Goal: Transaction & Acquisition: Book appointment/travel/reservation

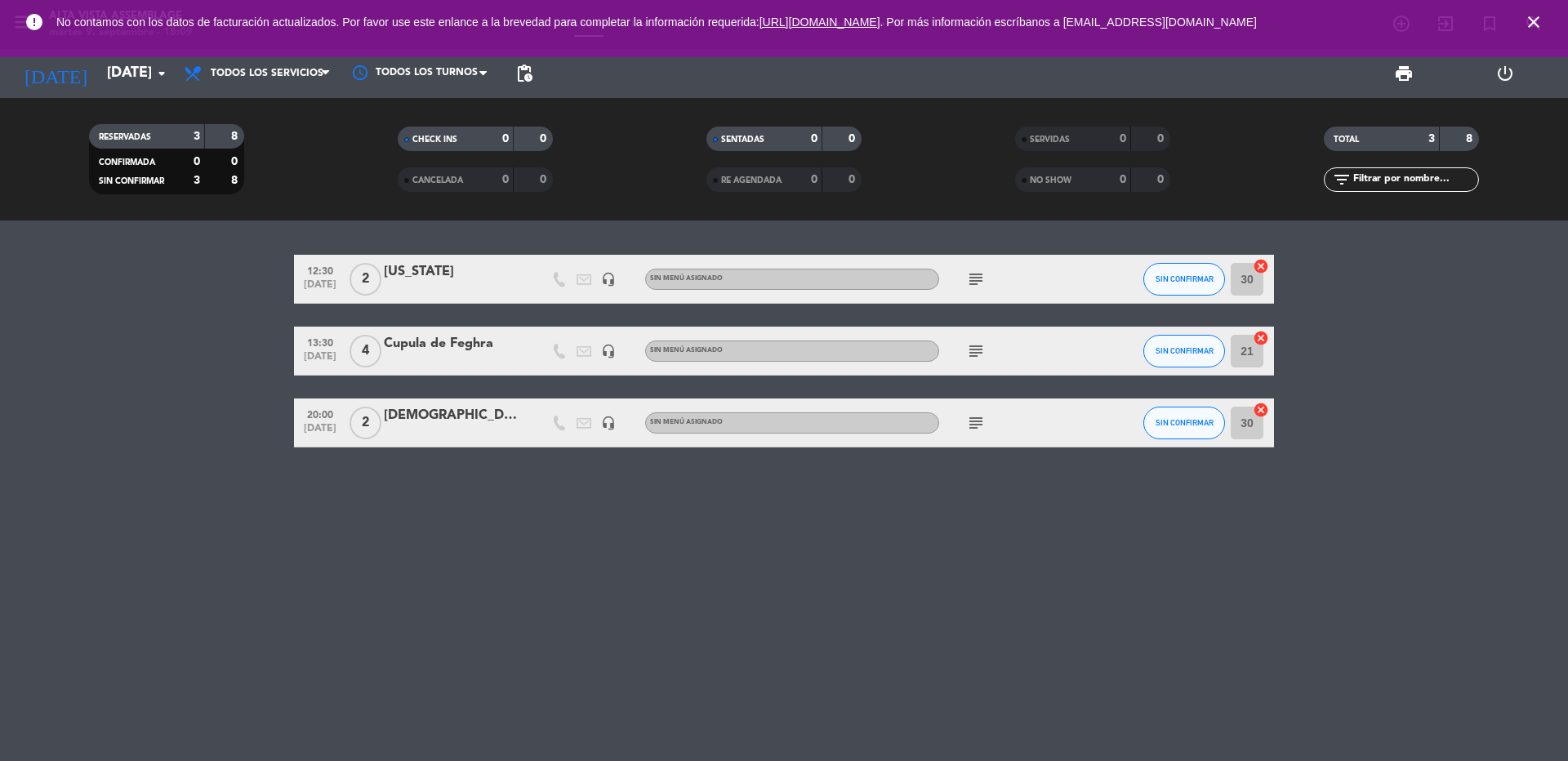
click at [1537, 23] on icon "close" at bounding box center [1534, 22] width 20 height 20
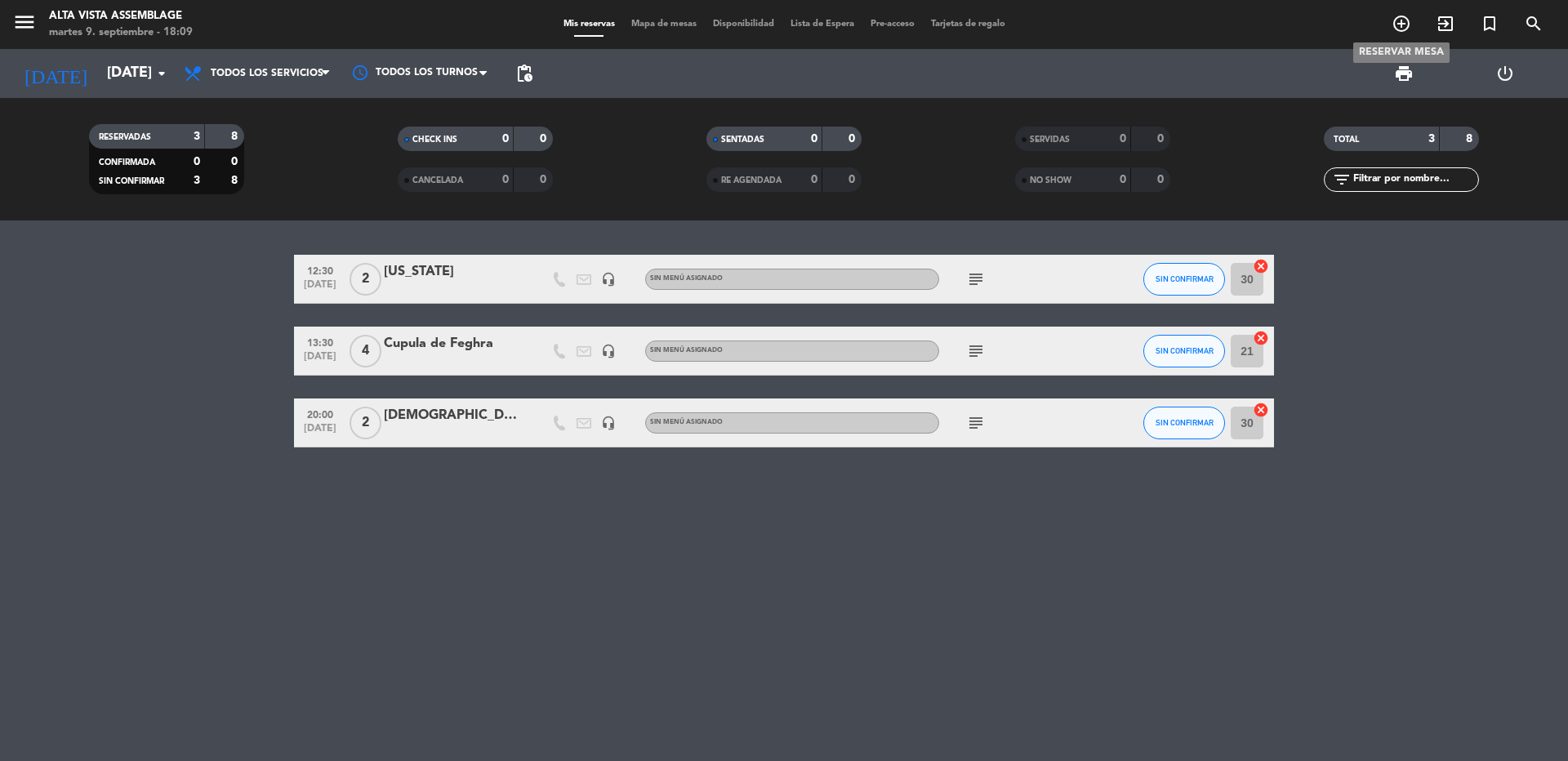
click at [1401, 21] on icon "add_circle_outline" at bounding box center [1401, 23] width 20 height 20
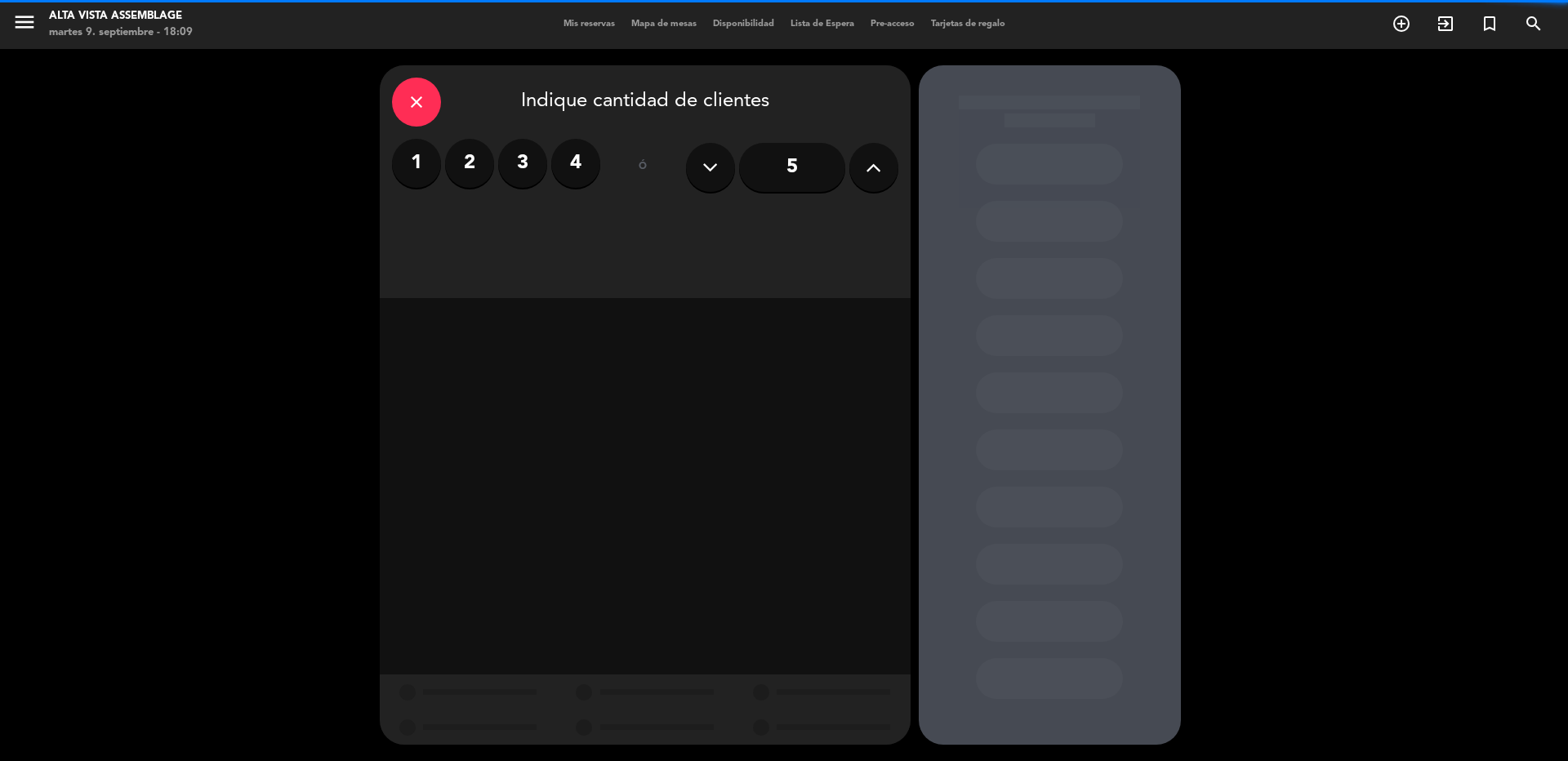
click at [462, 166] on label "2" at bounding box center [469, 163] width 49 height 49
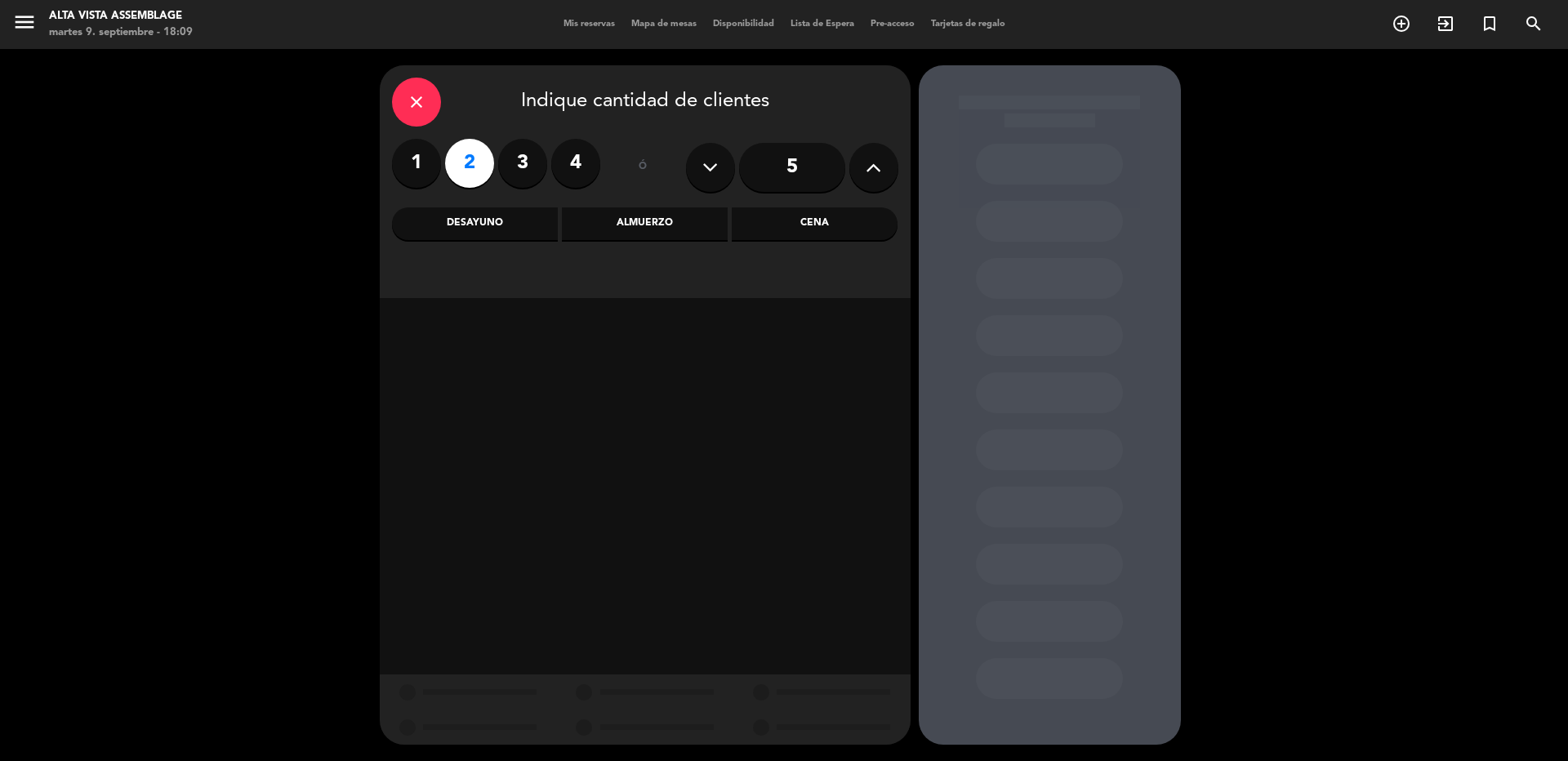
click at [839, 218] on div "Cena" at bounding box center [815, 223] width 166 height 32
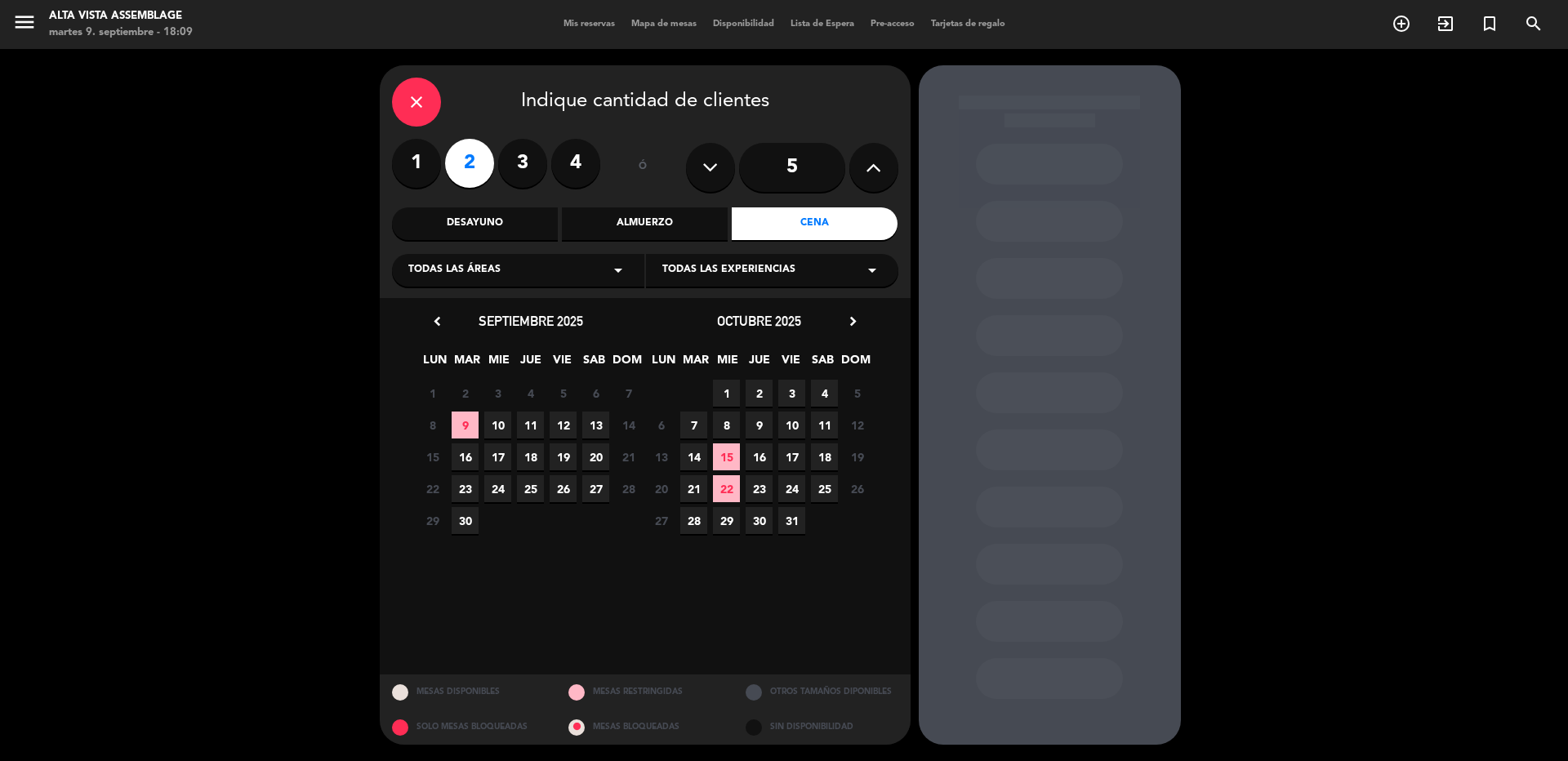
click at [490, 424] on span "10" at bounding box center [498, 425] width 27 height 27
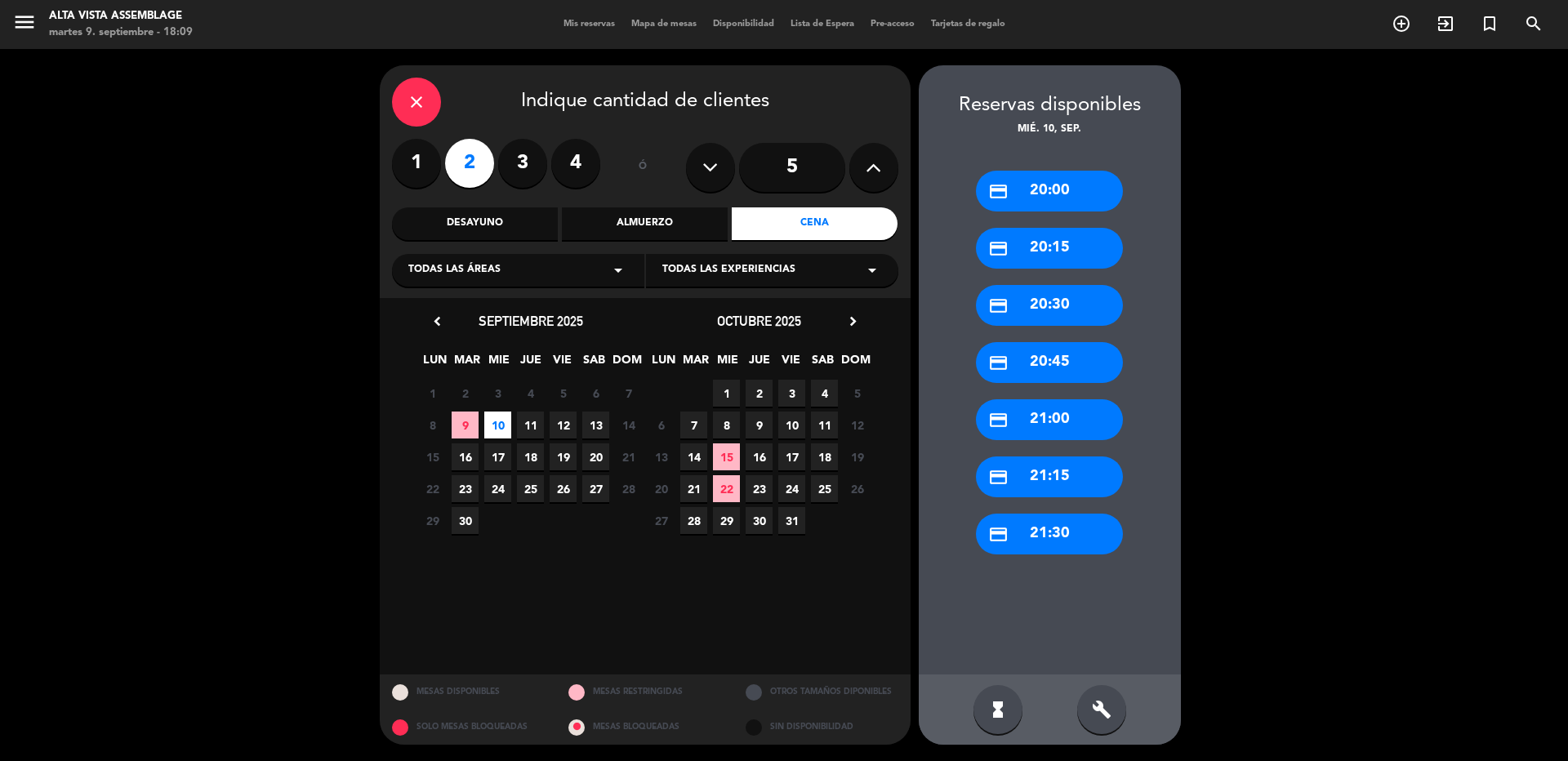
click at [1055, 423] on div "credit_card 21:00" at bounding box center [1049, 420] width 147 height 41
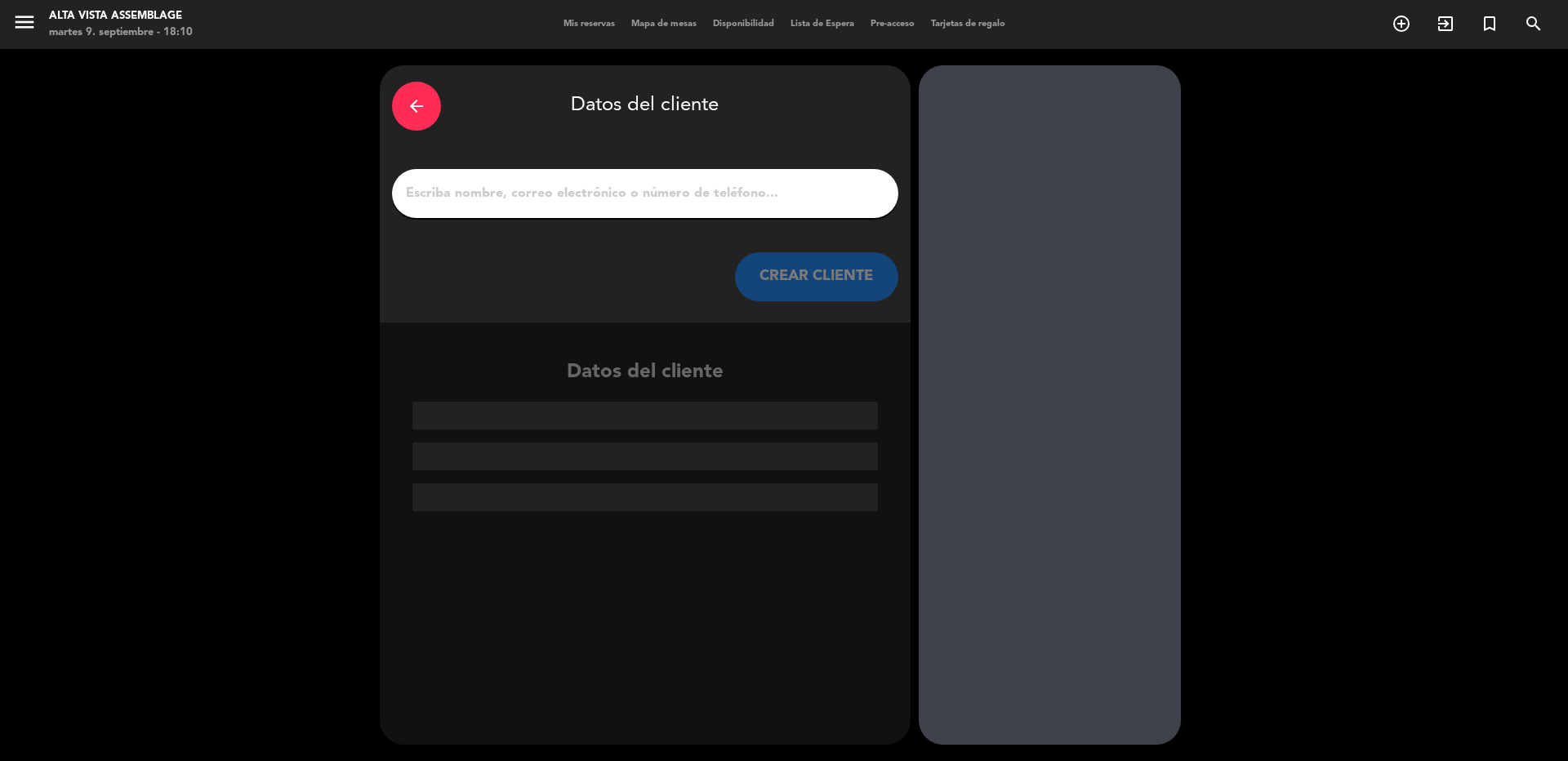
paste input "[PERSON_NAME]"
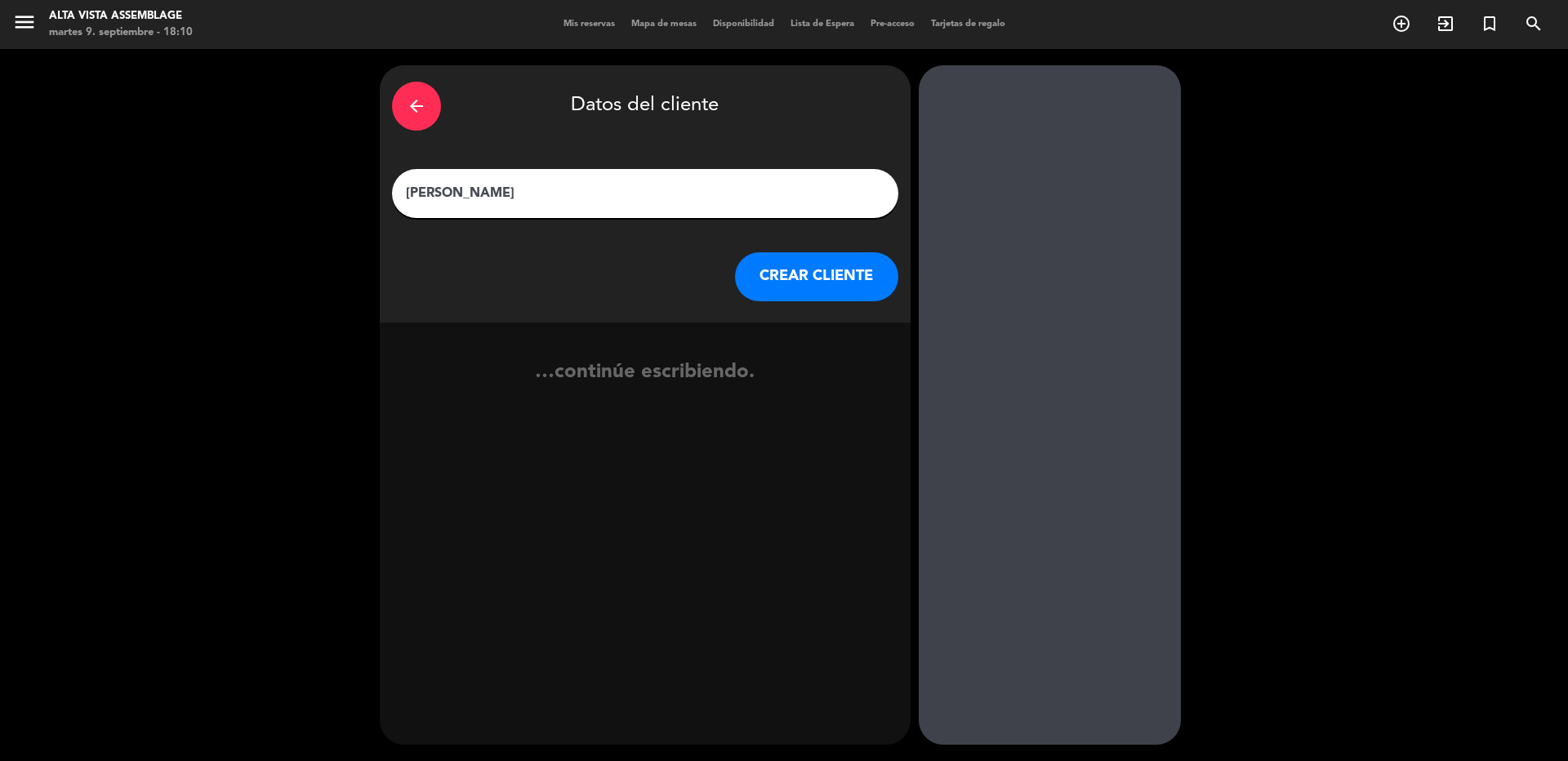
type input "[PERSON_NAME]"
click at [758, 264] on button "CREAR CLIENTE" at bounding box center [816, 277] width 163 height 49
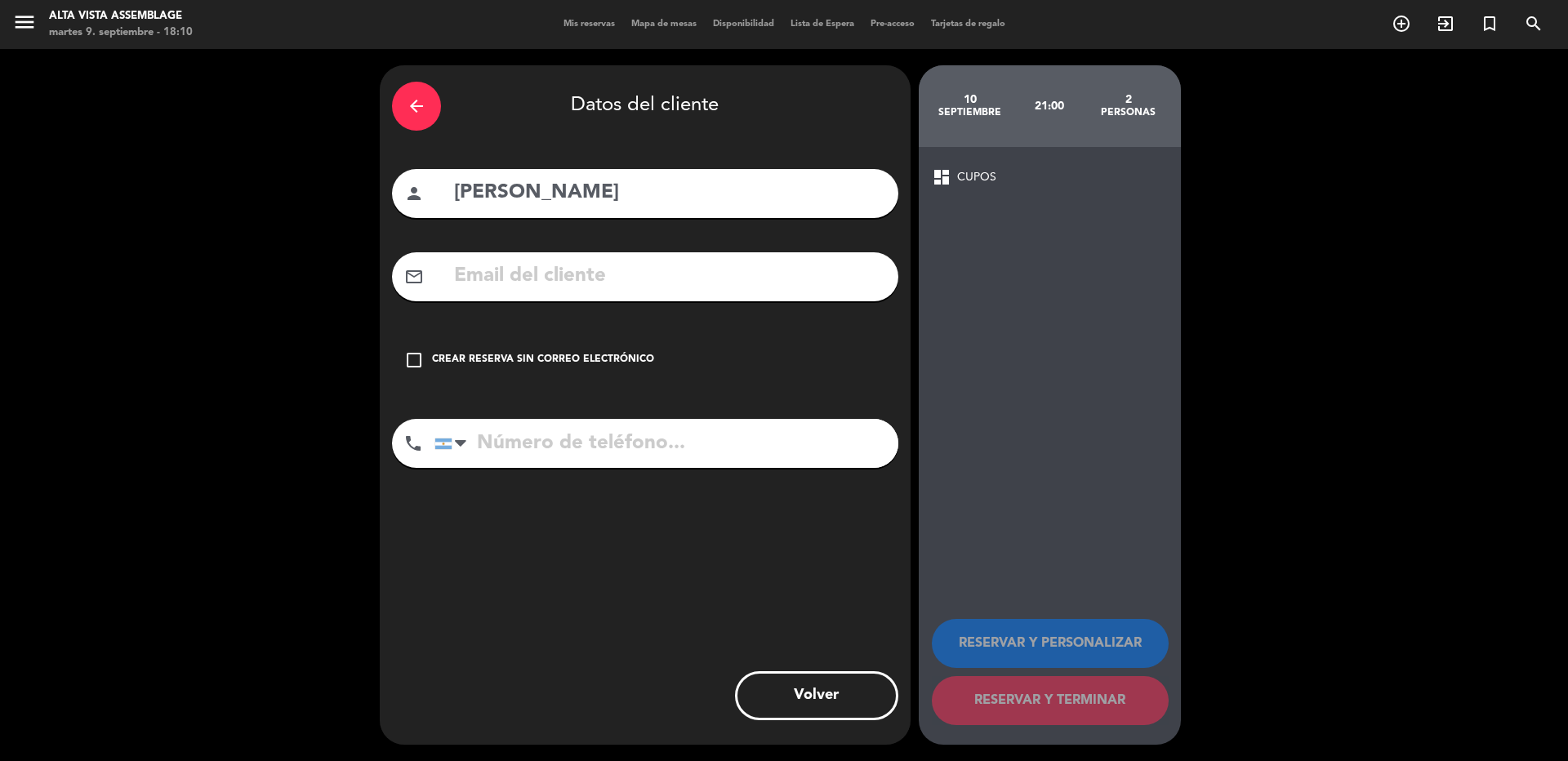
click at [419, 365] on icon "check_box_outline_blank" at bounding box center [414, 360] width 20 height 20
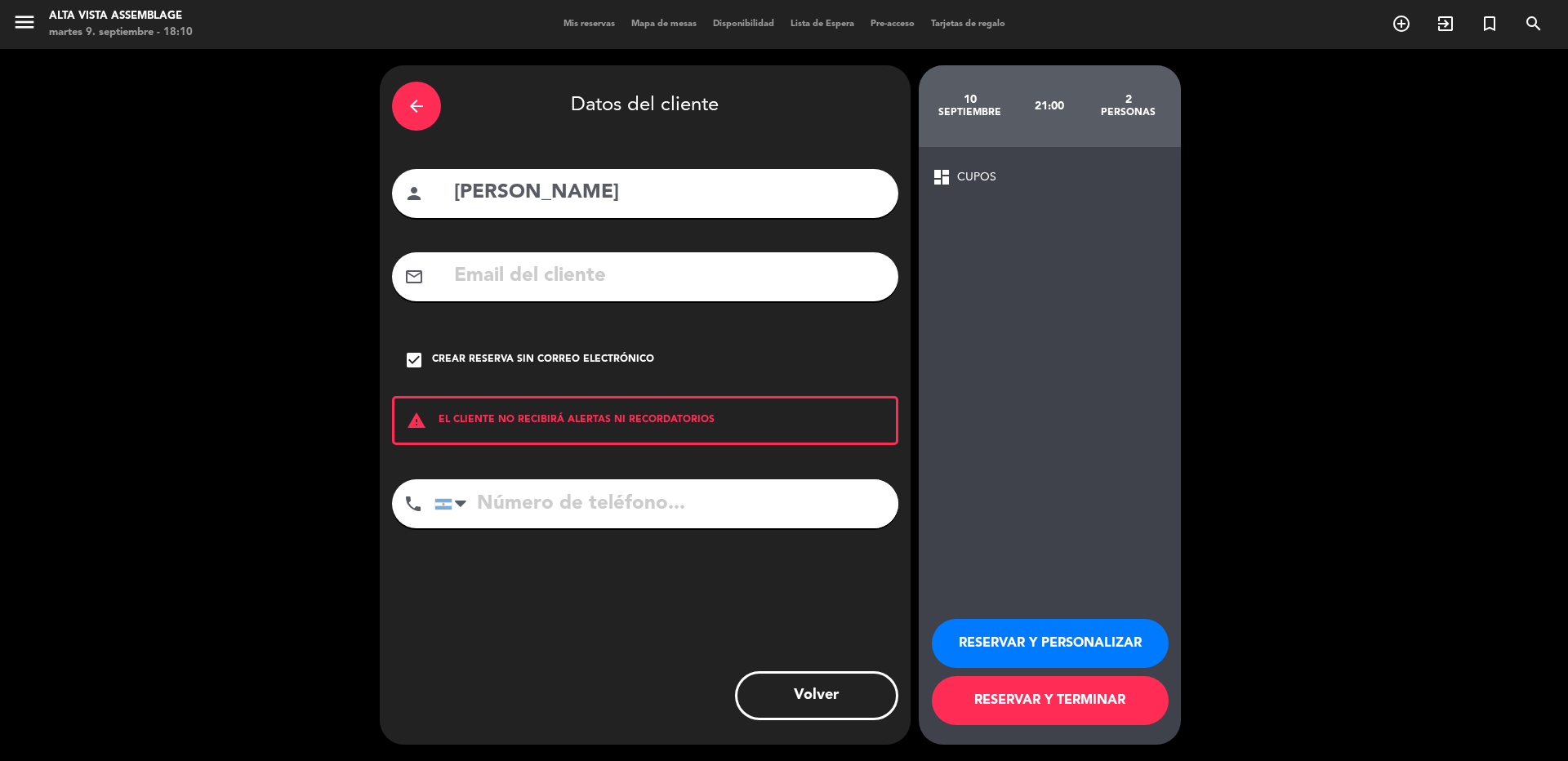
click at [1068, 635] on button "RESERVAR Y PERSONALIZAR" at bounding box center [1050, 643] width 237 height 49
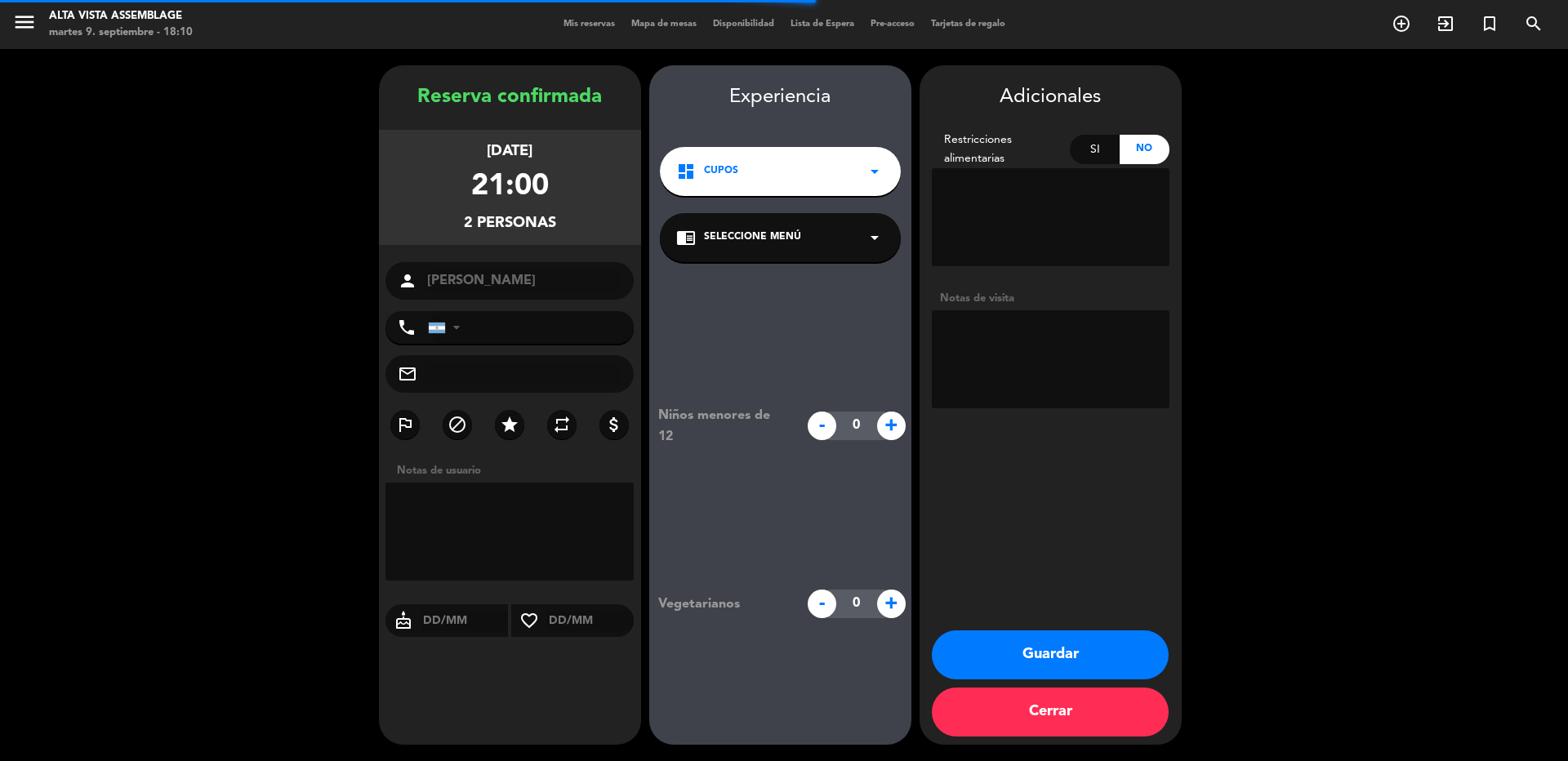
click at [980, 375] on textarea at bounding box center [1051, 359] width 238 height 98
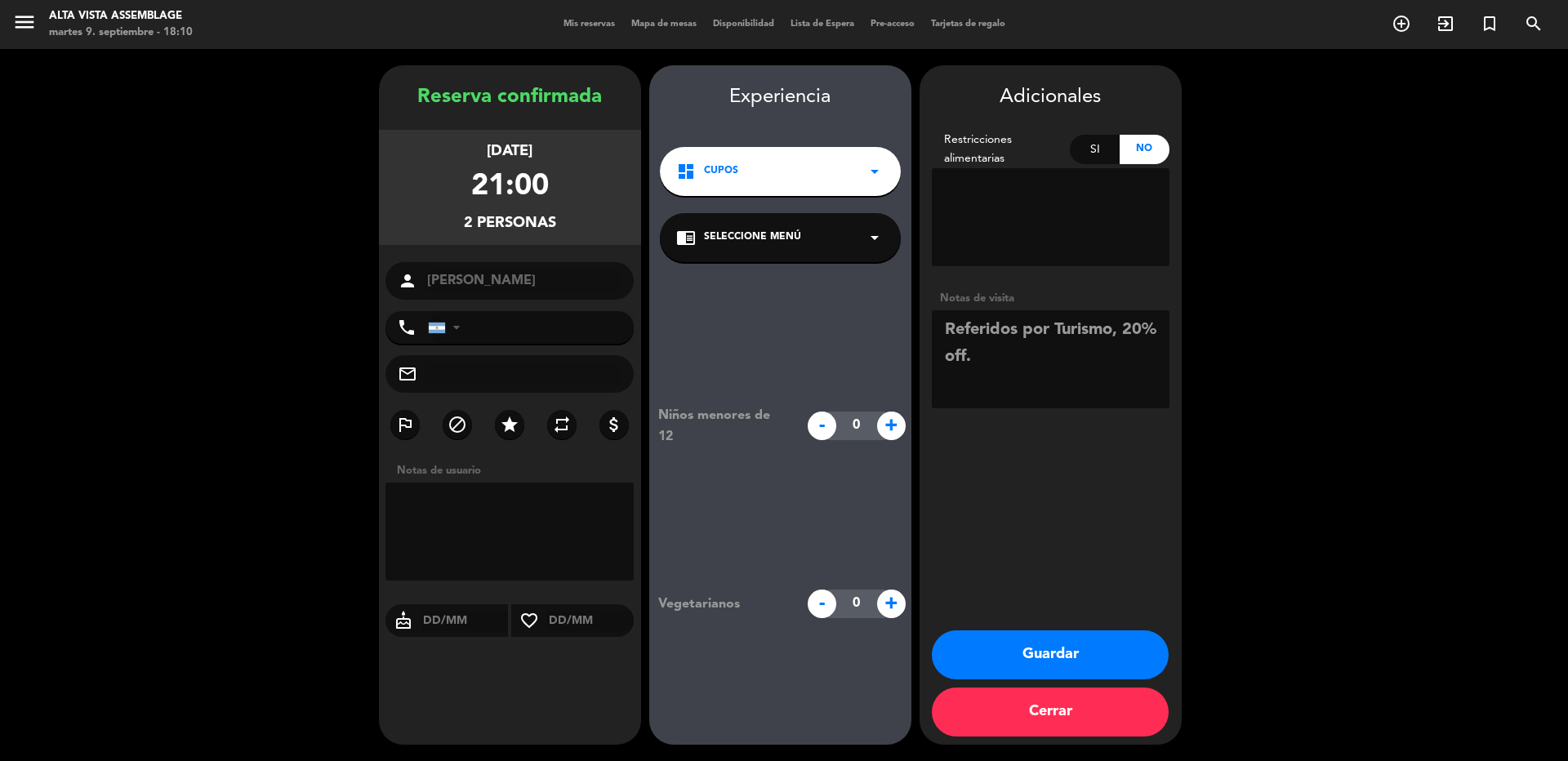
type textarea "Referidos por Turismo, 20% off."
click at [1072, 654] on button "Guardar" at bounding box center [1050, 655] width 237 height 49
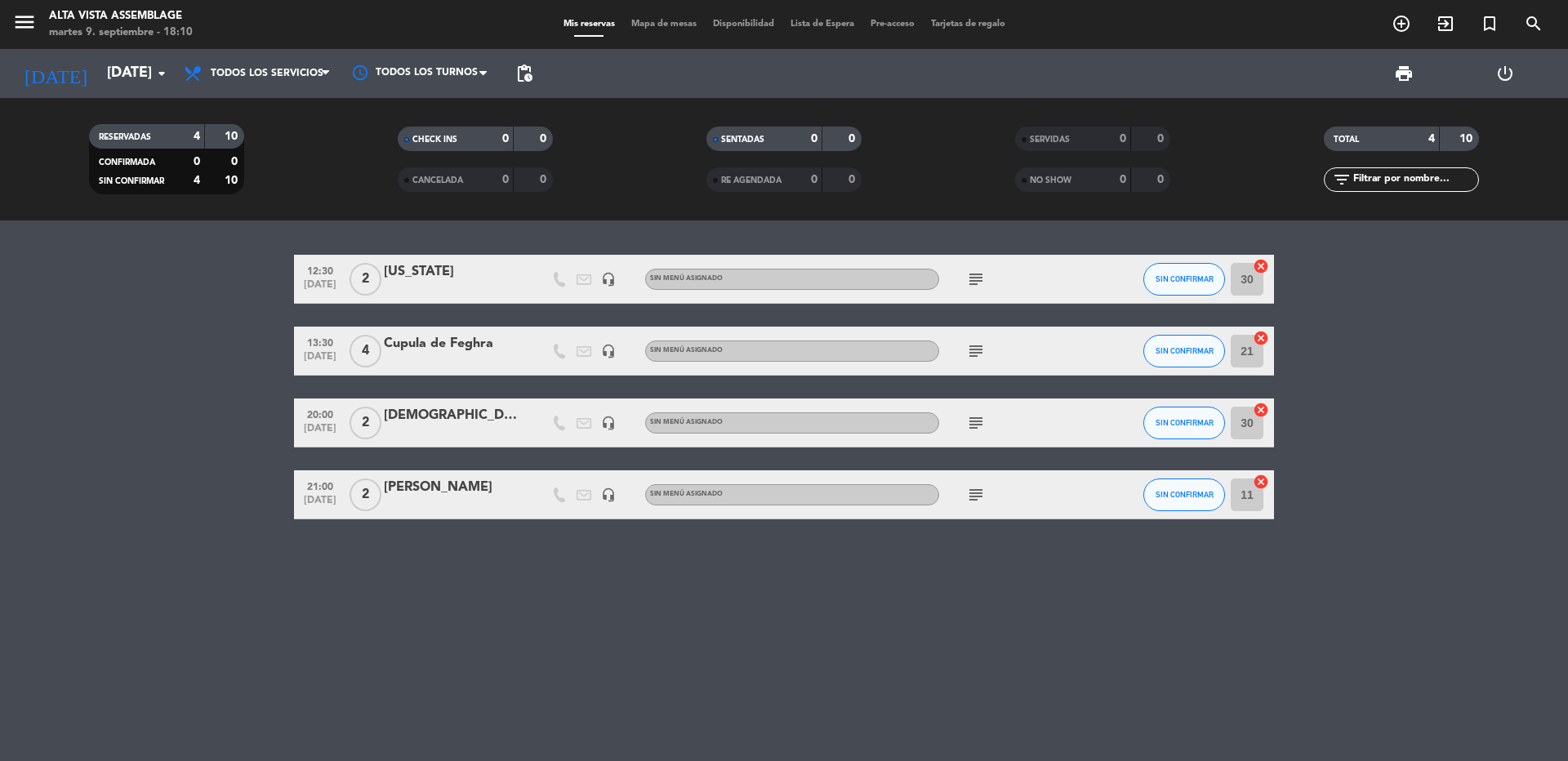
click at [468, 366] on div at bounding box center [453, 361] width 139 height 13
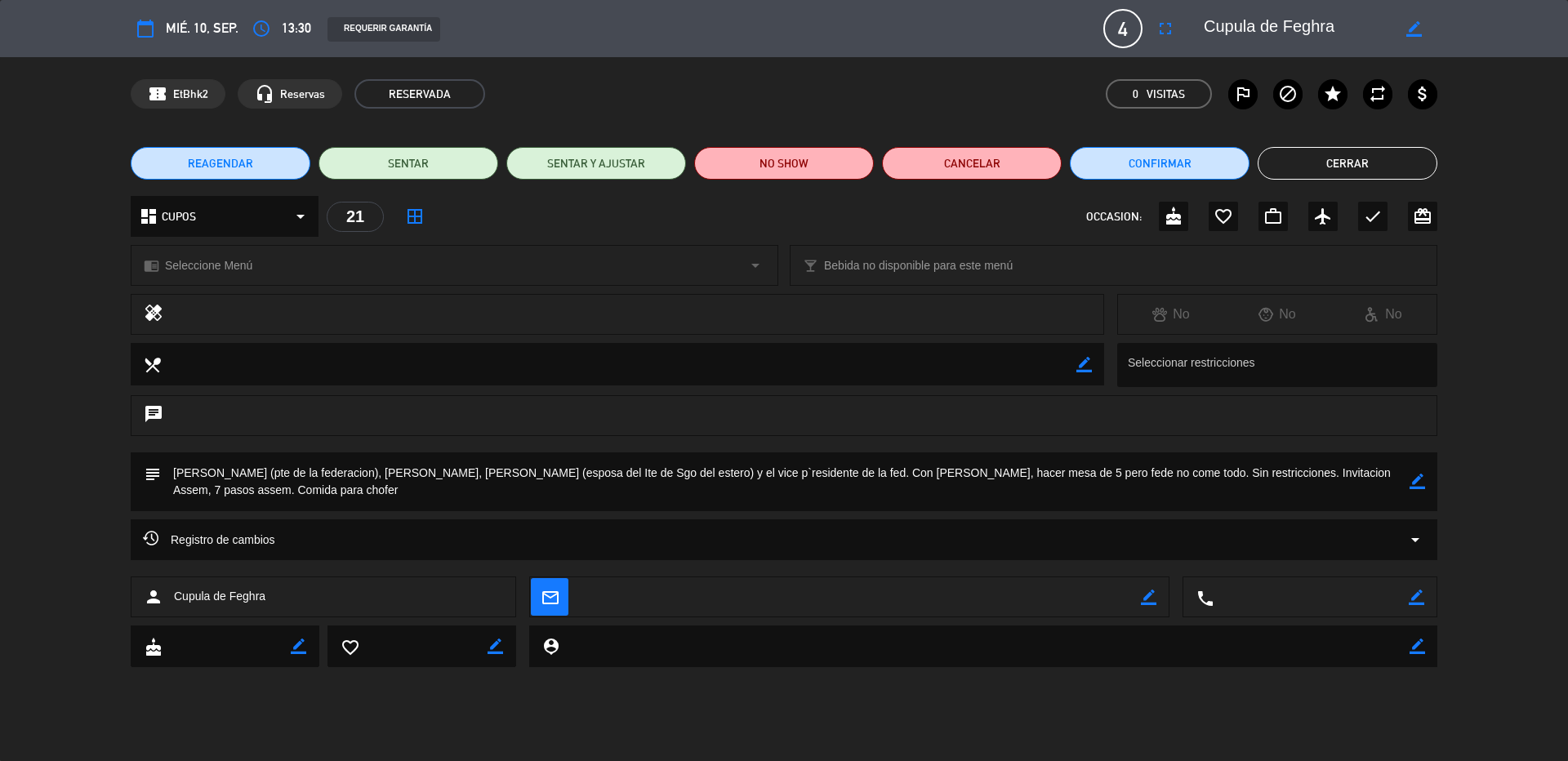
click at [1417, 486] on icon "border_color" at bounding box center [1418, 482] width 16 height 16
drag, startPoint x: 939, startPoint y: 479, endPoint x: 946, endPoint y: 486, distance: 9.9
click at [946, 486] on textarea at bounding box center [785, 482] width 1249 height 59
click at [948, 487] on textarea at bounding box center [785, 482] width 1249 height 59
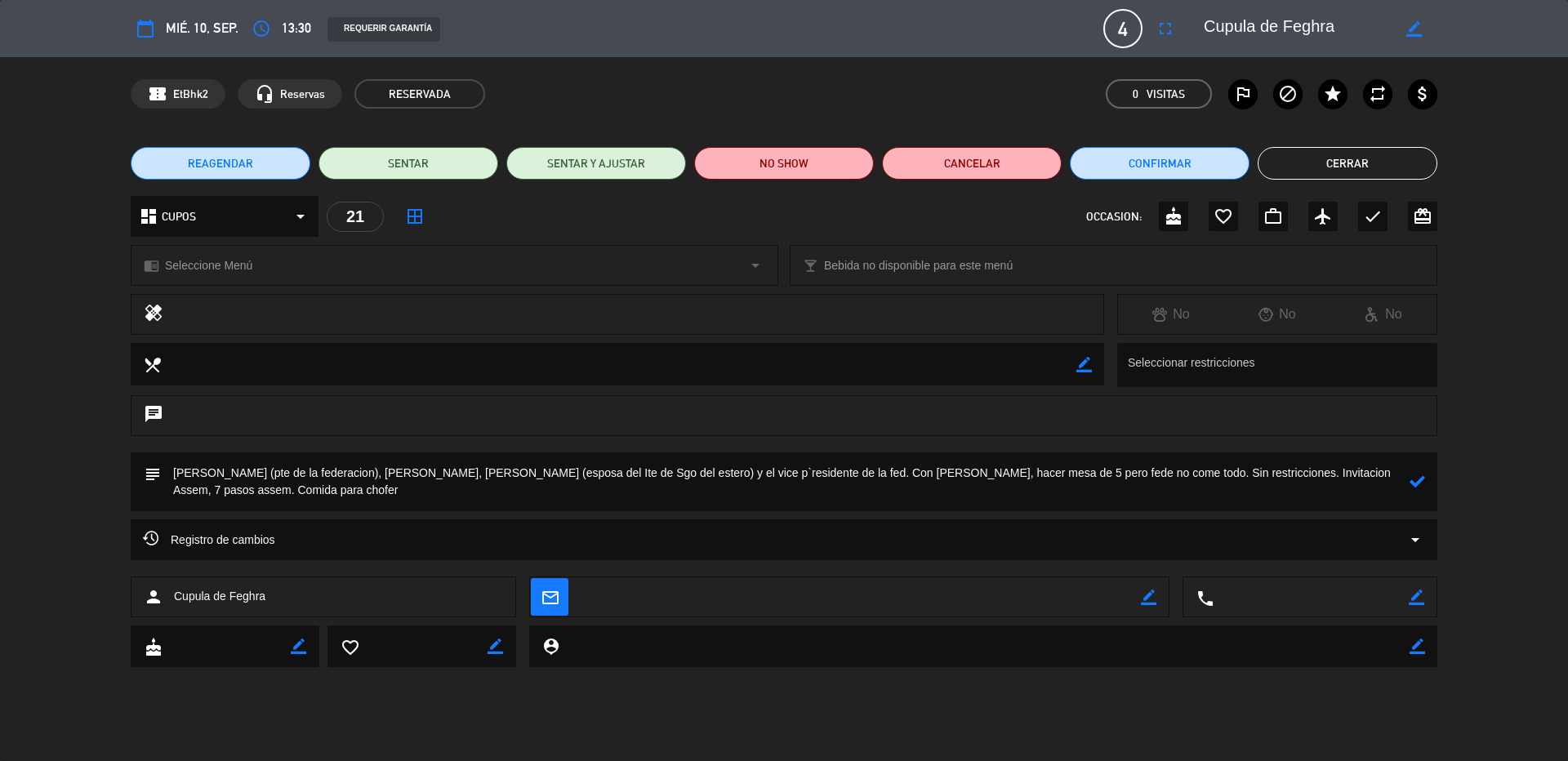
click at [950, 496] on textarea at bounding box center [785, 482] width 1249 height 59
click at [1421, 484] on icon at bounding box center [1418, 482] width 16 height 16
click at [1339, 163] on button "Cerrar" at bounding box center [1347, 163] width 180 height 32
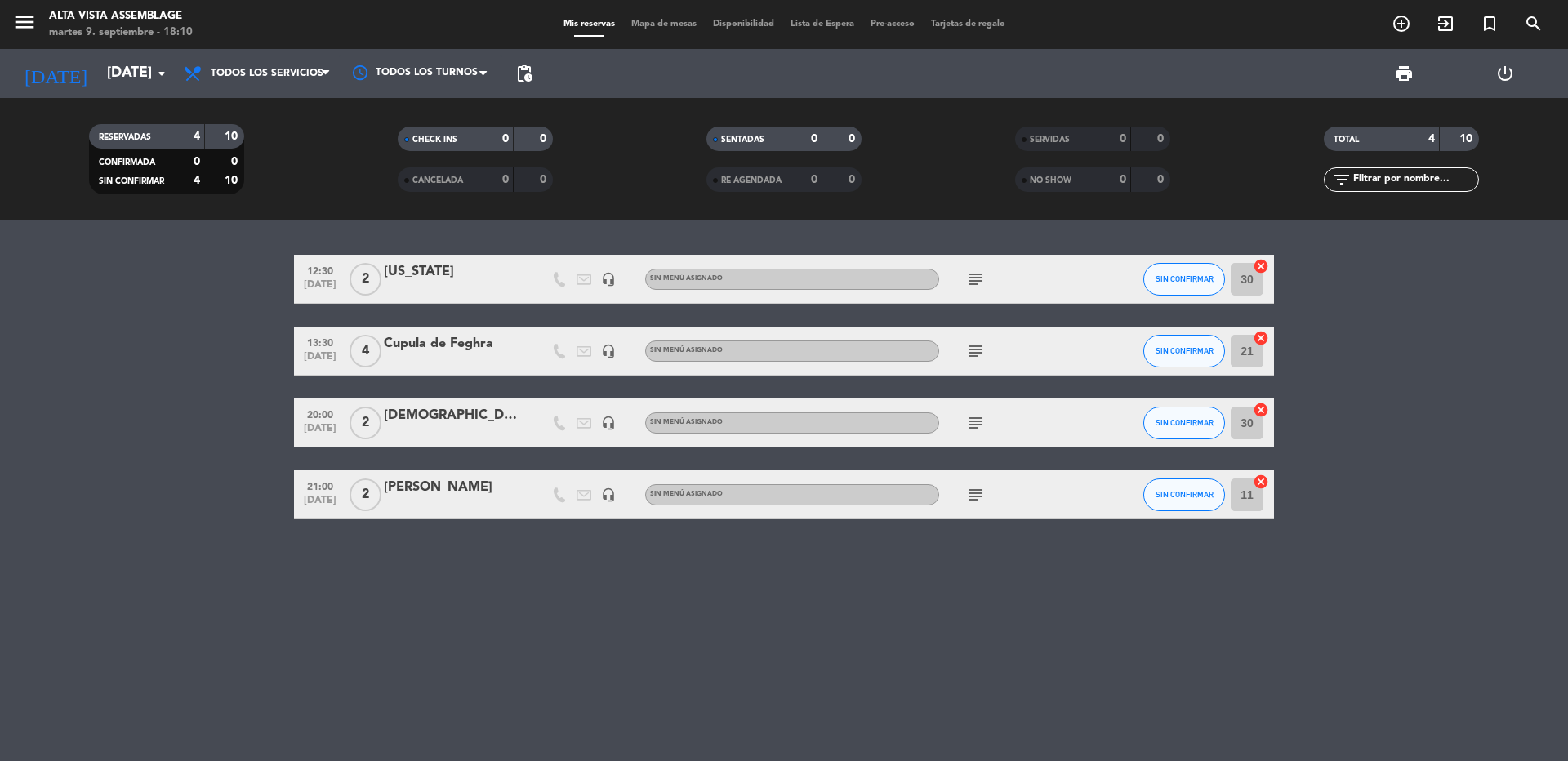
click at [179, 506] on bookings-row "12:30 [DATE] 2 [US_STATE] headset_mic Sin menú asignado subject SIN CONFIRMAR 3…" at bounding box center [784, 386] width 1568 height 264
